Goal: Task Accomplishment & Management: Manage account settings

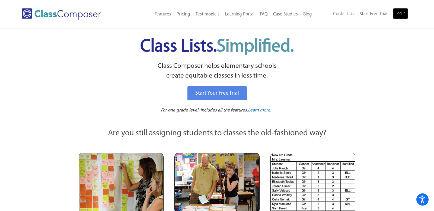
click at [402, 12] on link "Log In" at bounding box center [400, 13] width 15 height 11
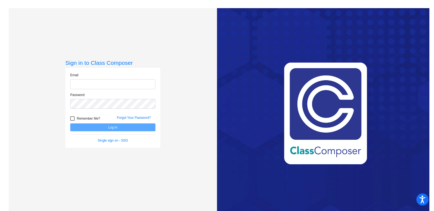
type input "[PERSON_NAME][EMAIL_ADDRESS][DOMAIN_NAME]"
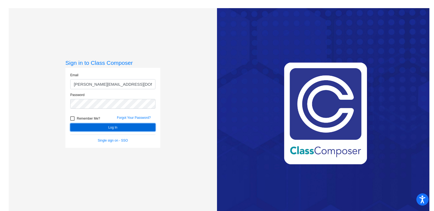
click at [134, 128] on button "Log In" at bounding box center [112, 127] width 85 height 8
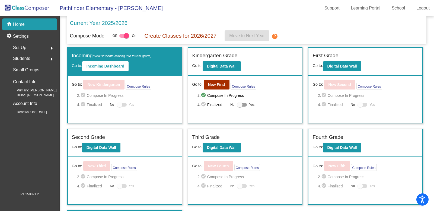
click at [37, 46] on div "Set Up arrow_right" at bounding box center [31, 47] width 52 height 11
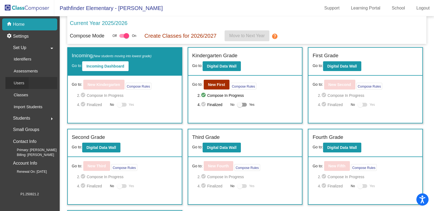
click at [20, 85] on p "Users" at bounding box center [19, 83] width 11 height 7
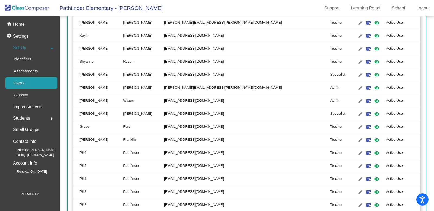
scroll to position [884, 0]
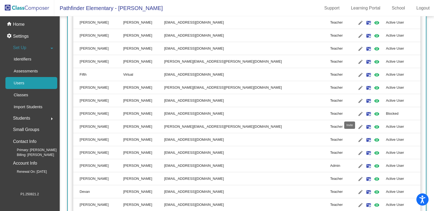
click at [366, 113] on mat-icon "mark_email_read" at bounding box center [369, 114] width 7 height 7
click at [374, 114] on mat-icon "visibility" at bounding box center [377, 114] width 7 height 7
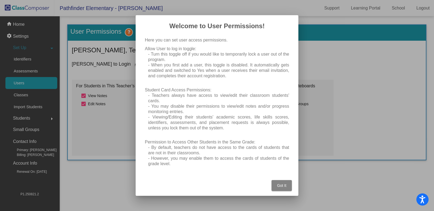
click at [280, 188] on button "Got It" at bounding box center [282, 185] width 20 height 11
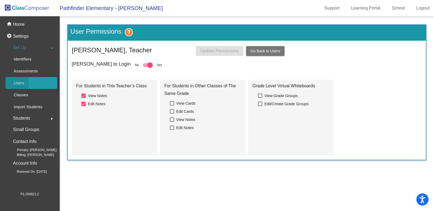
click at [31, 84] on link "Users" at bounding box center [31, 83] width 52 height 12
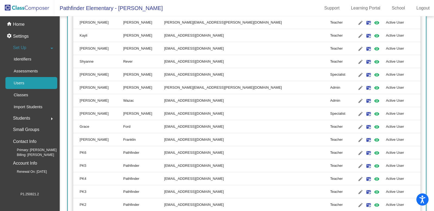
scroll to position [884, 0]
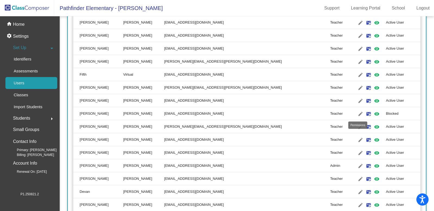
click at [374, 113] on mat-icon "visibility" at bounding box center [377, 114] width 7 height 7
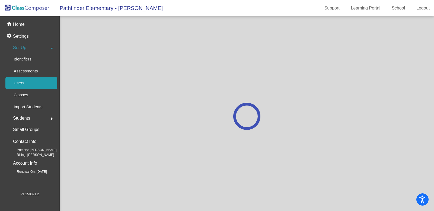
scroll to position [0, 0]
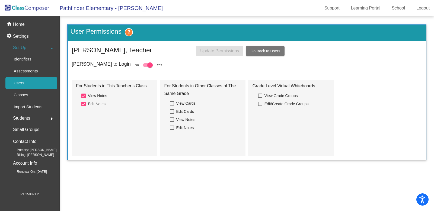
click at [143, 65] on div at bounding box center [148, 65] width 10 height 4
click at [145, 67] on input "checkbox" at bounding box center [145, 67] width 0 height 0
click at [143, 65] on div at bounding box center [145, 64] width 5 height 5
click at [145, 67] on input "checkbox" at bounding box center [145, 67] width 0 height 0
checkbox input "true"
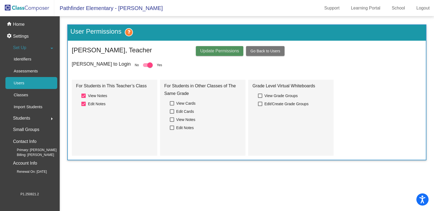
click at [209, 50] on span "Update Permissions" at bounding box center [219, 51] width 39 height 5
click at [23, 81] on p "Users" at bounding box center [19, 83] width 11 height 7
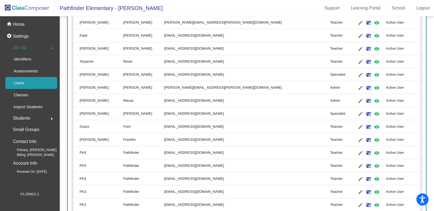
scroll to position [884, 0]
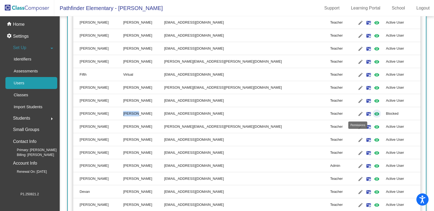
click at [374, 114] on mat-icon "visibility" at bounding box center [377, 114] width 7 height 7
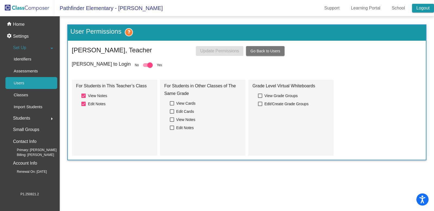
click at [417, 5] on link "Logout" at bounding box center [423, 8] width 22 height 9
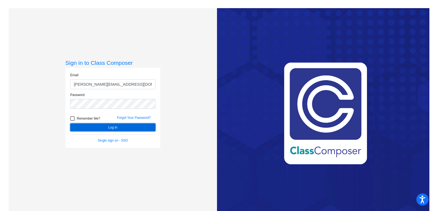
click at [143, 128] on button "Log In" at bounding box center [112, 127] width 85 height 8
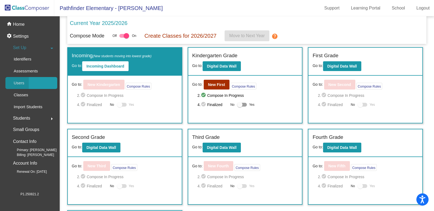
click at [34, 85] on link "Users" at bounding box center [31, 83] width 52 height 12
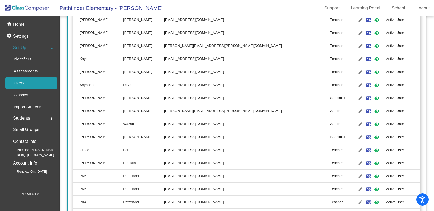
scroll to position [884, 0]
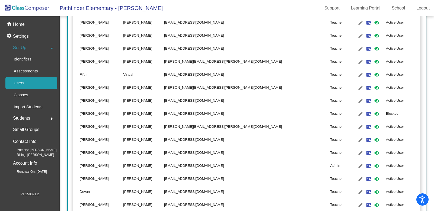
click at [386, 113] on td "Blocked" at bounding box center [403, 113] width 35 height 13
click at [366, 113] on mat-icon "mark_email_read" at bounding box center [369, 114] width 7 height 7
